Goal: Entertainment & Leisure: Consume media (video, audio)

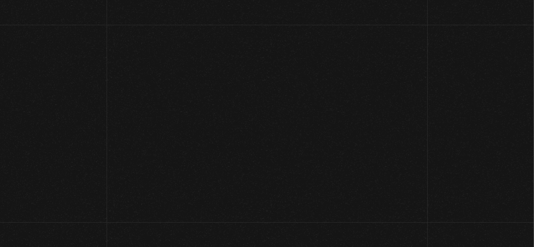
scroll to position [159, 0]
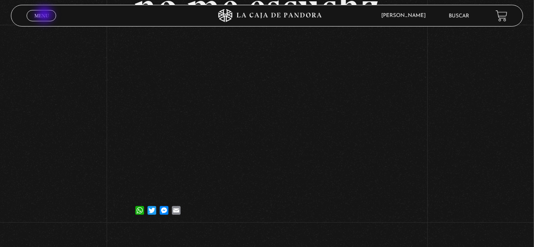
click at [45, 15] on span "Menu" at bounding box center [41, 15] width 14 height 5
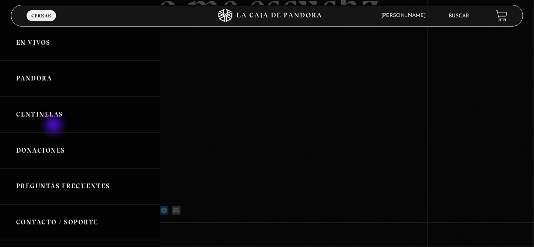
click at [54, 126] on link "Centinelas" at bounding box center [80, 115] width 160 height 36
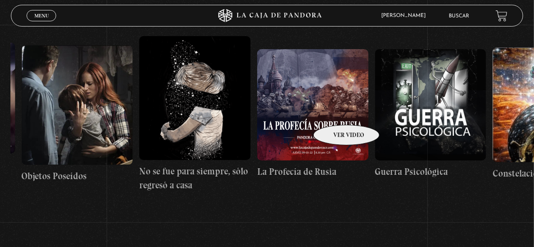
scroll to position [0, 8238]
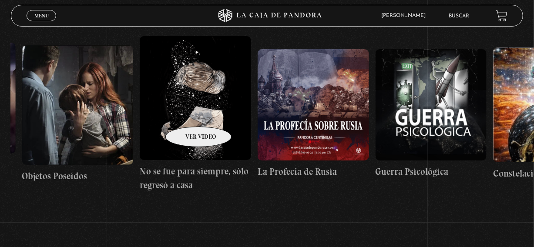
click at [187, 114] on figure at bounding box center [195, 98] width 111 height 125
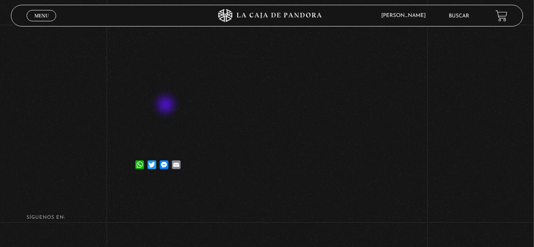
scroll to position [207, 0]
